Goal: Transaction & Acquisition: Purchase product/service

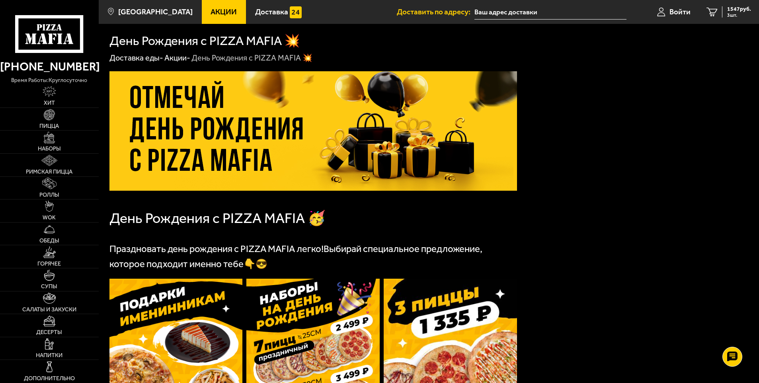
scroll to position [239, 0]
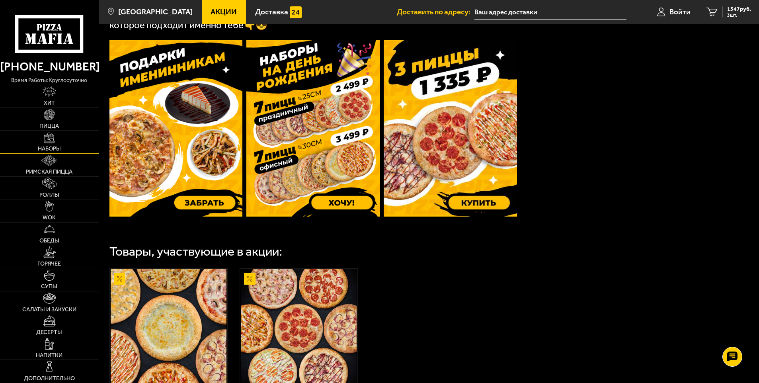
drag, startPoint x: 55, startPoint y: 124, endPoint x: 85, endPoint y: 136, distance: 32.1
click at [55, 124] on span "Пицца" at bounding box center [49, 126] width 20 height 6
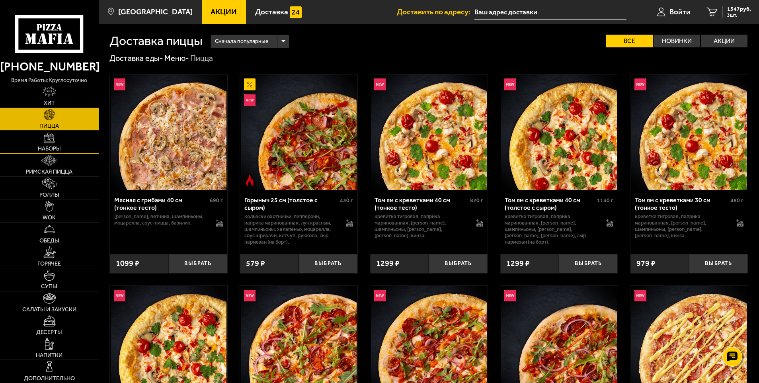
click at [45, 147] on span "Наборы" at bounding box center [49, 149] width 23 height 6
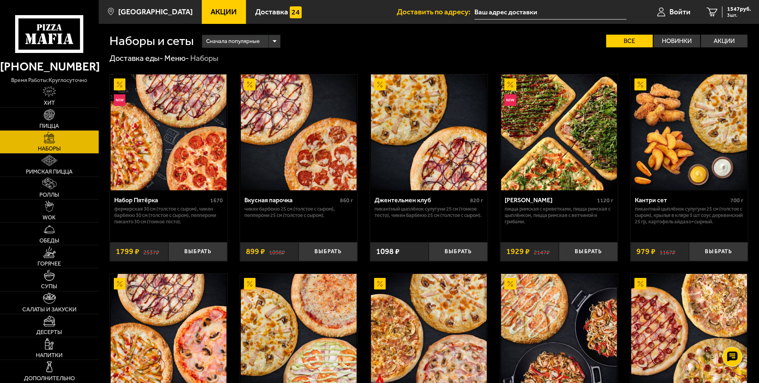
scroll to position [409, 0]
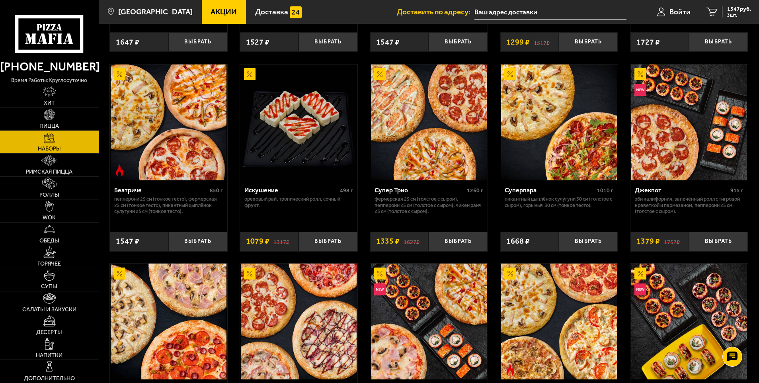
click at [172, 204] on p "Пепперони 25 см (тонкое тесто), Фермерская 25 см (тонкое тесто), Пикантный цыпл…" at bounding box center [168, 205] width 109 height 19
click at [187, 130] on img at bounding box center [169, 122] width 116 height 116
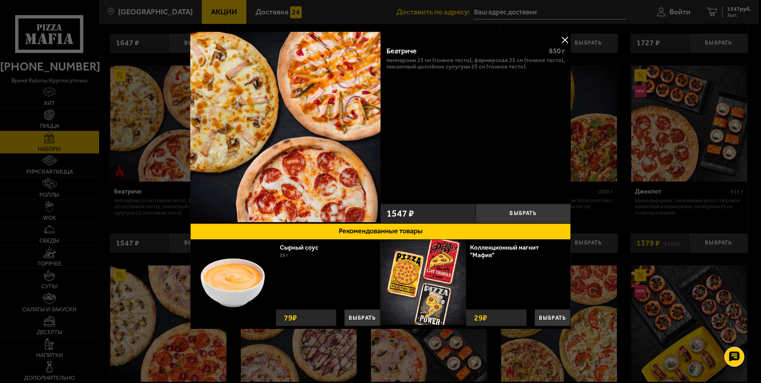
click at [128, 96] on div at bounding box center [380, 191] width 761 height 383
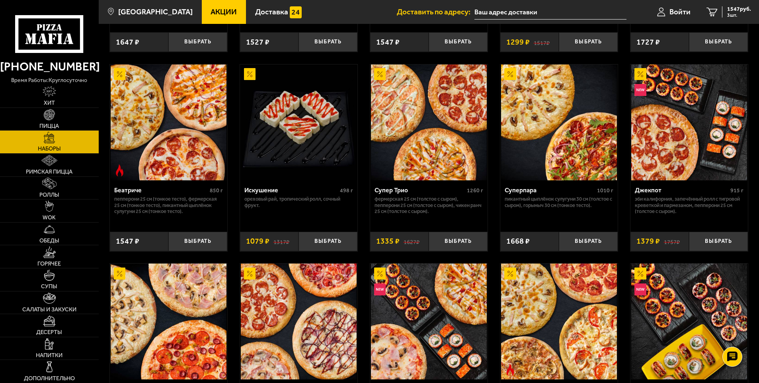
click at [220, 9] on span "Акции" at bounding box center [224, 12] width 26 height 8
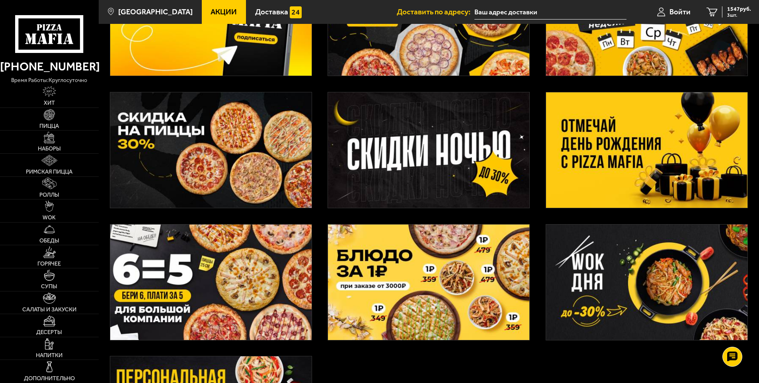
scroll to position [239, 0]
